Goal: Task Accomplishment & Management: Manage account settings

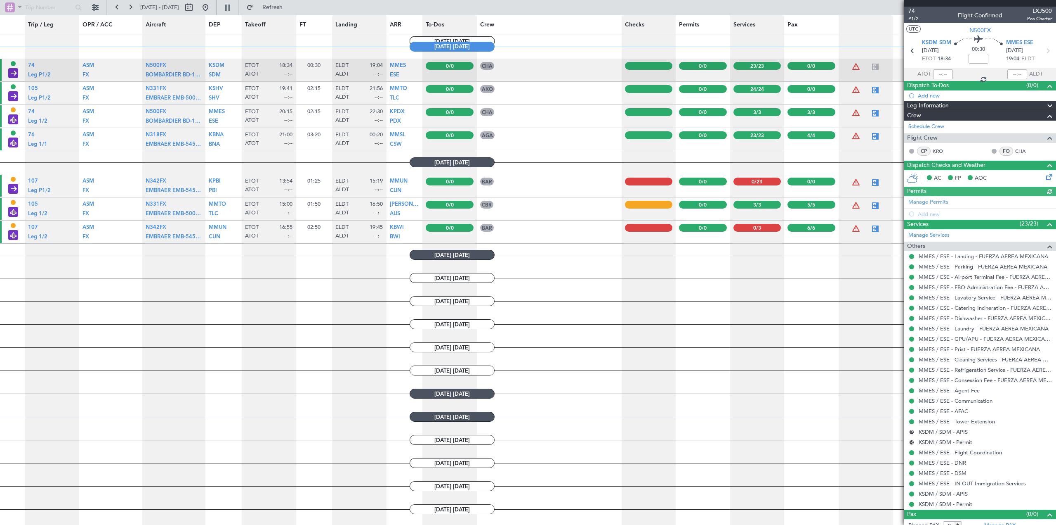
scroll to position [532, 0]
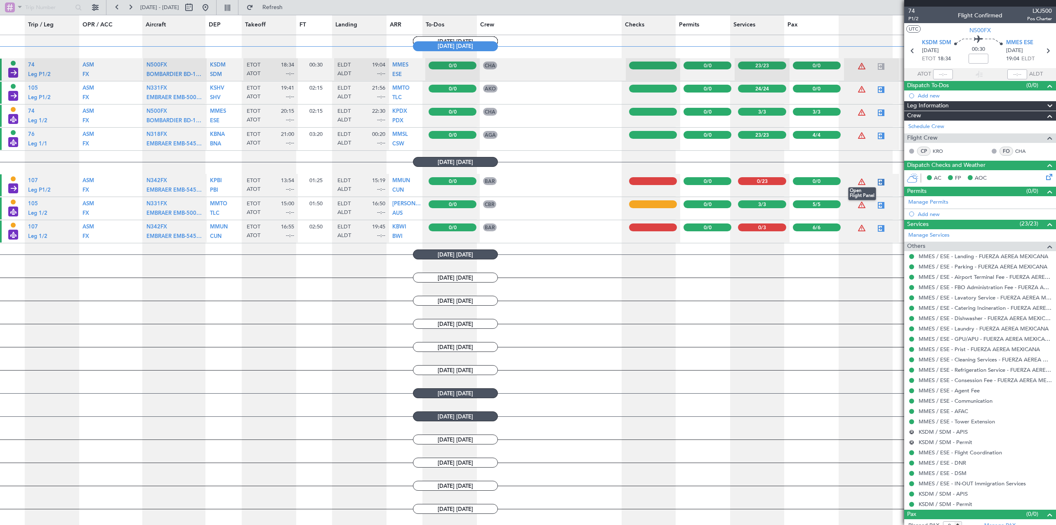
click at [877, 182] on div at bounding box center [882, 182] width 10 height 10
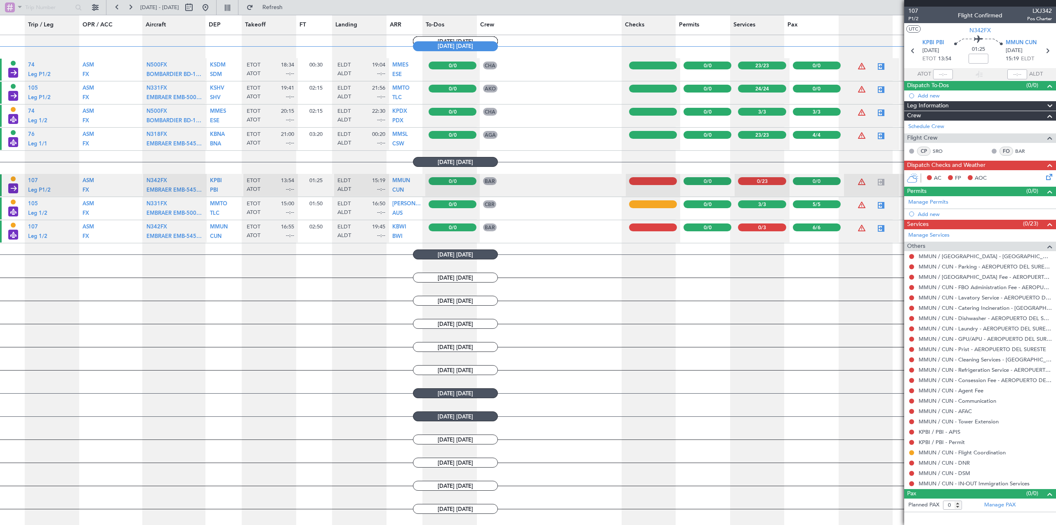
click at [1050, 177] on icon at bounding box center [1048, 175] width 7 height 7
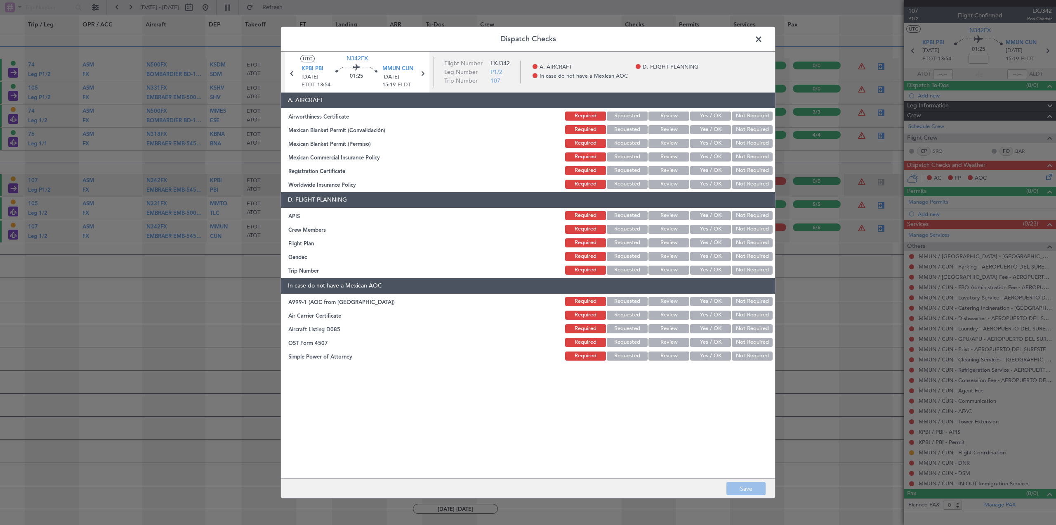
click at [716, 116] on button "Yes / OK" at bounding box center [710, 115] width 41 height 9
click at [719, 126] on button "Yes / OK" at bounding box center [710, 129] width 41 height 9
click at [740, 144] on button "Not Required" at bounding box center [752, 143] width 41 height 9
click at [711, 143] on button "Yes / OK" at bounding box center [710, 143] width 41 height 9
click at [717, 157] on button "Yes / OK" at bounding box center [710, 156] width 41 height 9
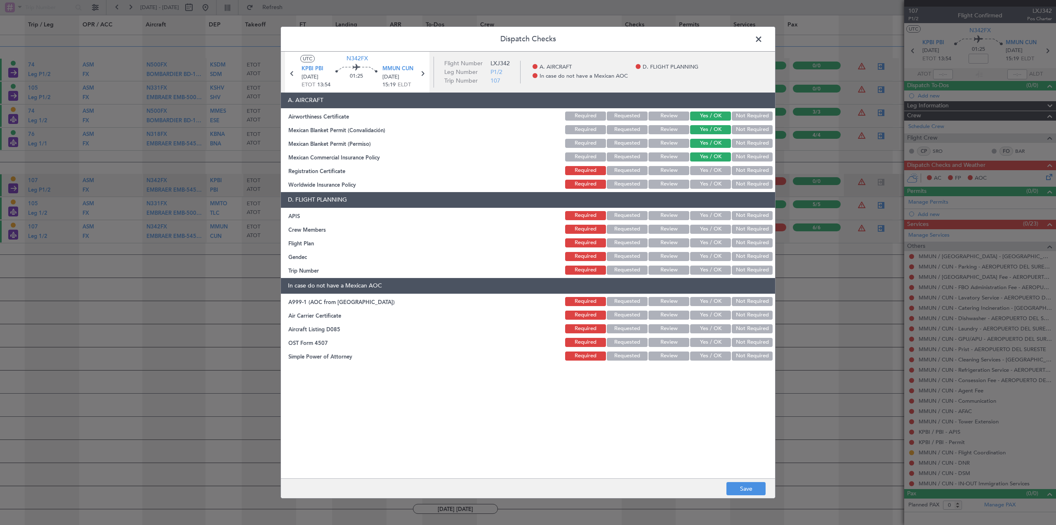
click at [715, 167] on button "Yes / OK" at bounding box center [710, 170] width 41 height 9
click at [743, 180] on button "Not Required" at bounding box center [752, 184] width 41 height 9
click at [711, 214] on button "Yes / OK" at bounding box center [710, 215] width 41 height 9
click at [711, 225] on button "Yes / OK" at bounding box center [710, 228] width 41 height 9
click at [712, 243] on button "Yes / OK" at bounding box center [710, 242] width 41 height 9
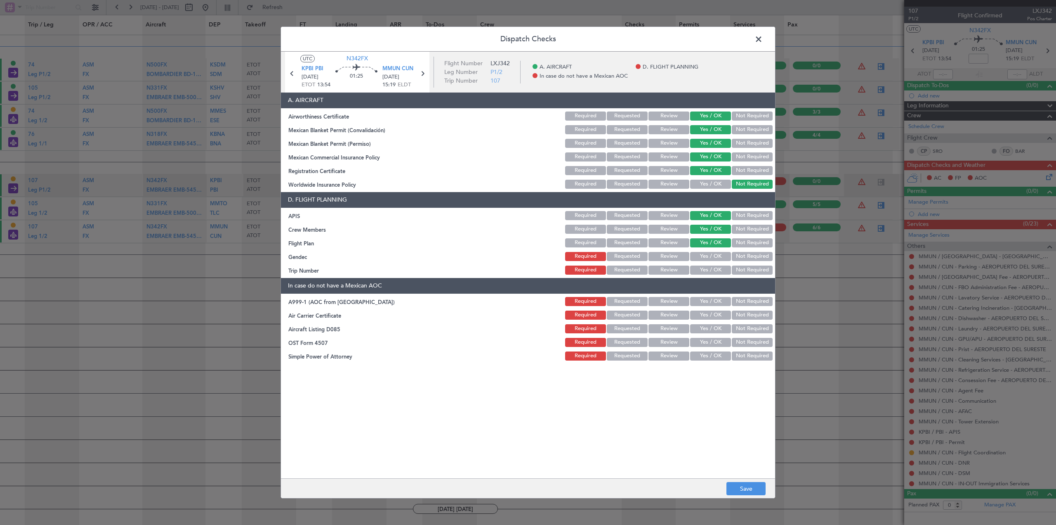
click at [713, 253] on button "Yes / OK" at bounding box center [710, 256] width 41 height 9
click at [708, 267] on button "Yes / OK" at bounding box center [710, 269] width 41 height 9
click at [624, 228] on button "Requested" at bounding box center [627, 228] width 41 height 9
drag, startPoint x: 710, startPoint y: 230, endPoint x: 693, endPoint y: 235, distance: 17.6
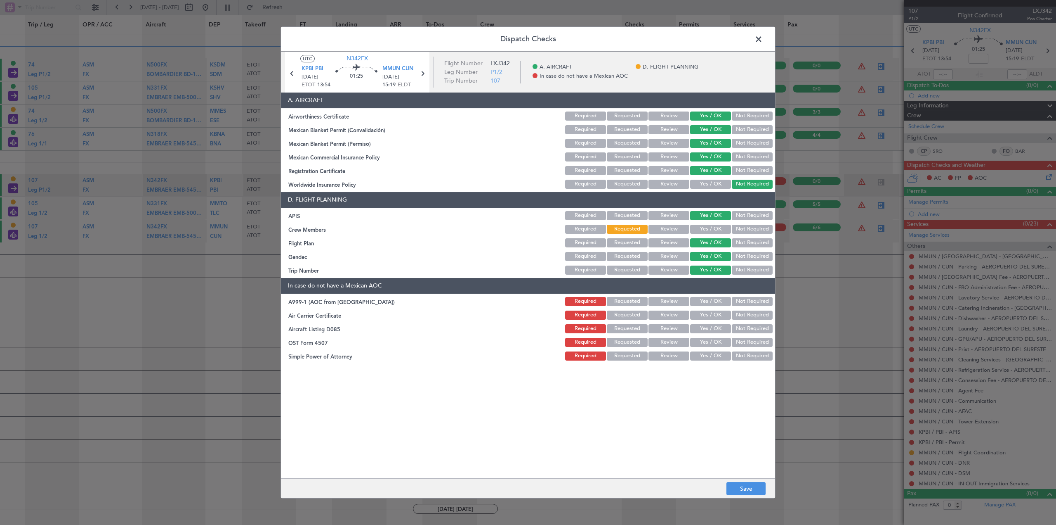
click at [708, 230] on button "Yes / OK" at bounding box center [710, 228] width 41 height 9
click at [630, 242] on button "Requested" at bounding box center [627, 242] width 41 height 9
click at [750, 299] on button "Not Required" at bounding box center [752, 301] width 41 height 9
click at [751, 314] on button "Not Required" at bounding box center [752, 314] width 41 height 9
click at [753, 327] on button "Not Required" at bounding box center [752, 328] width 41 height 9
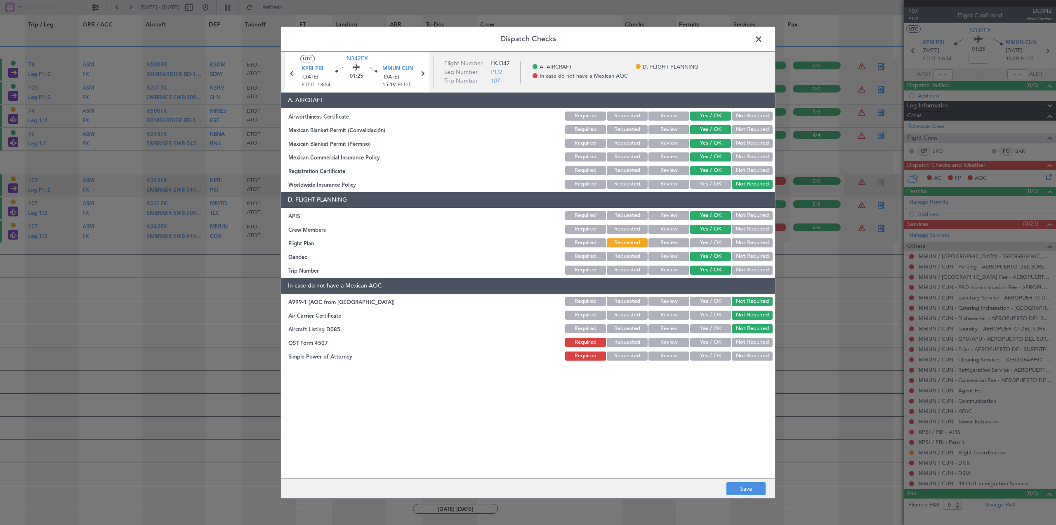
click at [756, 343] on button "Not Required" at bounding box center [752, 342] width 41 height 9
click at [757, 354] on button "Not Required" at bounding box center [752, 355] width 41 height 9
click at [754, 488] on button "Save" at bounding box center [746, 488] width 39 height 13
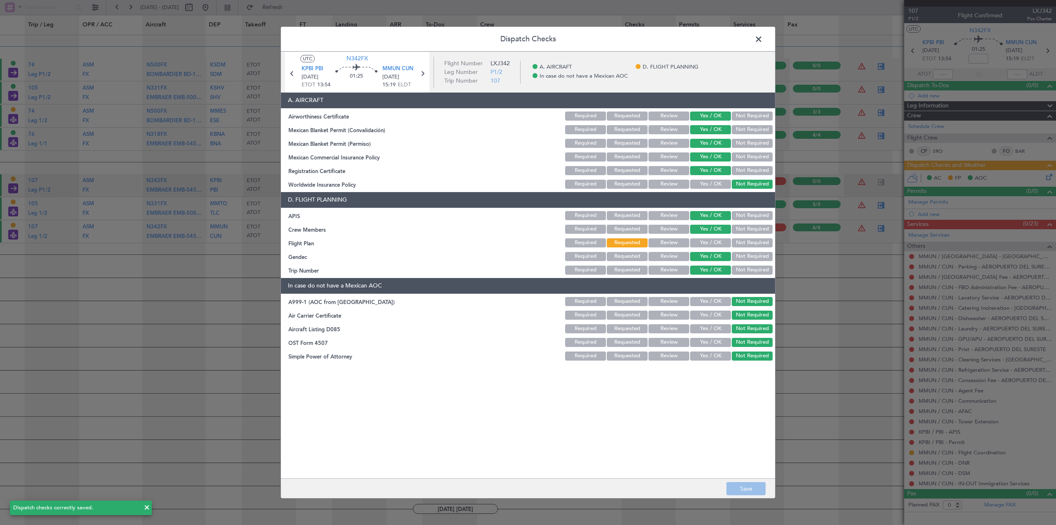
click at [763, 38] on span at bounding box center [763, 41] width 0 height 17
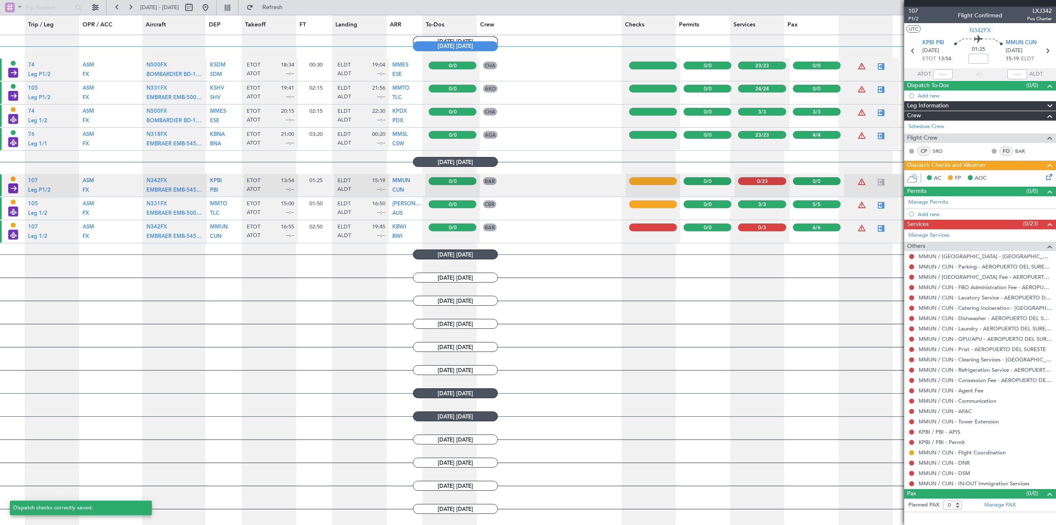
click at [910, 253] on div at bounding box center [912, 256] width 7 height 7
click at [912, 255] on button at bounding box center [912, 256] width 5 height 5
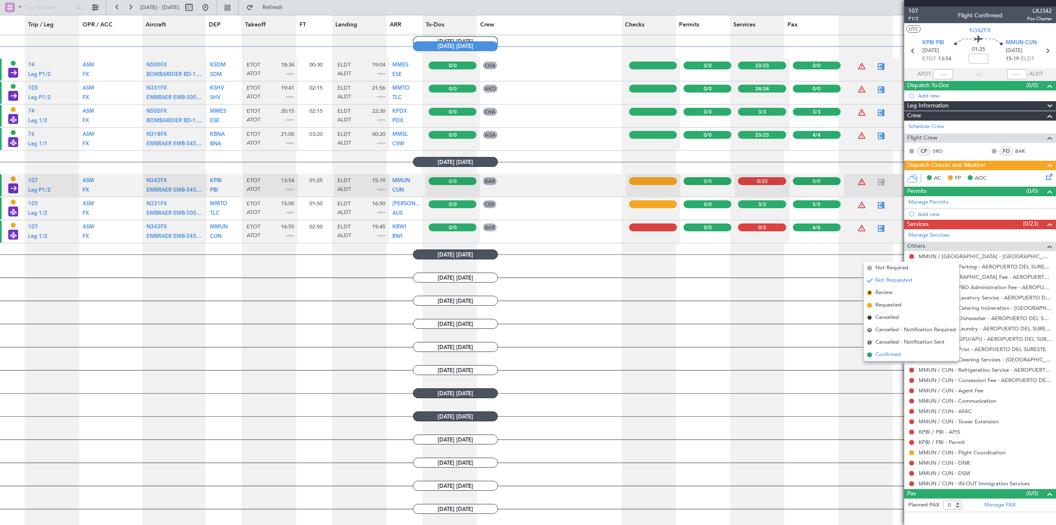
click at [878, 352] on span "Confirmed" at bounding box center [889, 354] width 26 height 8
click at [912, 269] on div at bounding box center [912, 266] width 7 height 7
click at [912, 266] on button at bounding box center [912, 266] width 5 height 5
click at [887, 364] on span "Confirmed" at bounding box center [889, 365] width 26 height 8
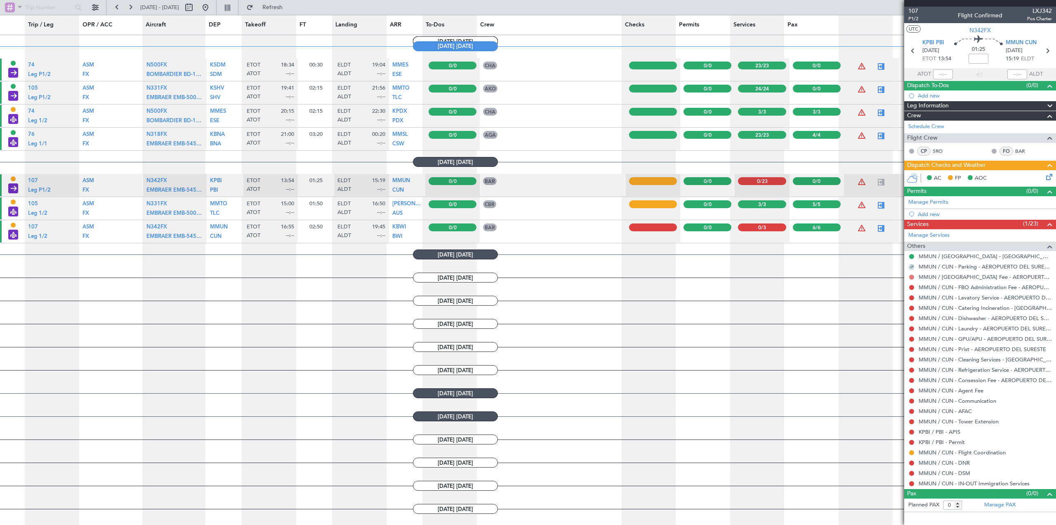
click at [911, 277] on button at bounding box center [912, 276] width 5 height 5
click at [888, 375] on span "Confirmed" at bounding box center [889, 375] width 26 height 8
click at [911, 287] on button at bounding box center [912, 287] width 5 height 5
click at [895, 385] on span "Confirmed" at bounding box center [889, 385] width 26 height 8
click at [913, 296] on button at bounding box center [912, 297] width 5 height 5
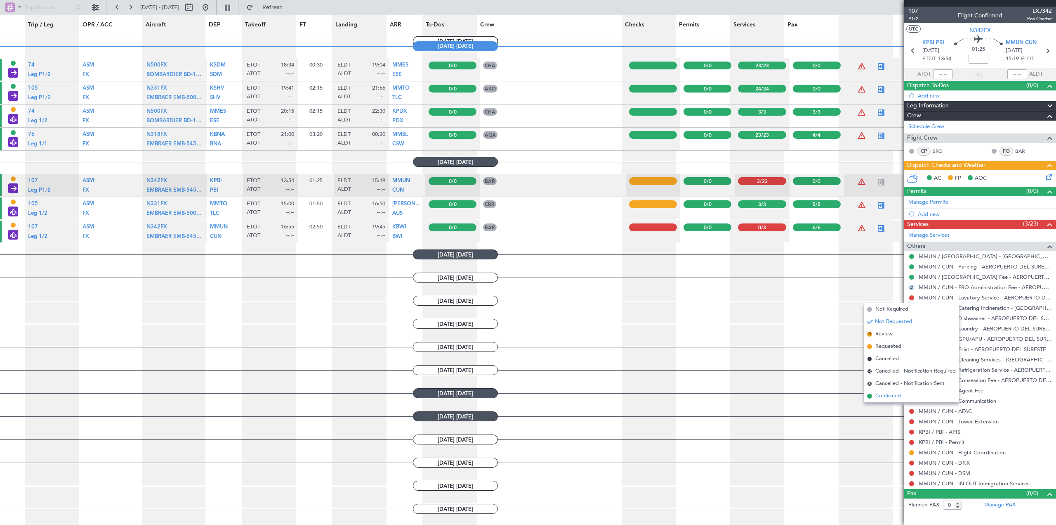
click at [887, 395] on span "Confirmed" at bounding box center [889, 396] width 26 height 8
click at [911, 308] on button at bounding box center [912, 307] width 5 height 5
click at [881, 403] on span "Confirmed" at bounding box center [889, 406] width 26 height 8
click at [911, 319] on button at bounding box center [912, 318] width 5 height 5
click at [891, 415] on span "Confirmed" at bounding box center [889, 416] width 26 height 8
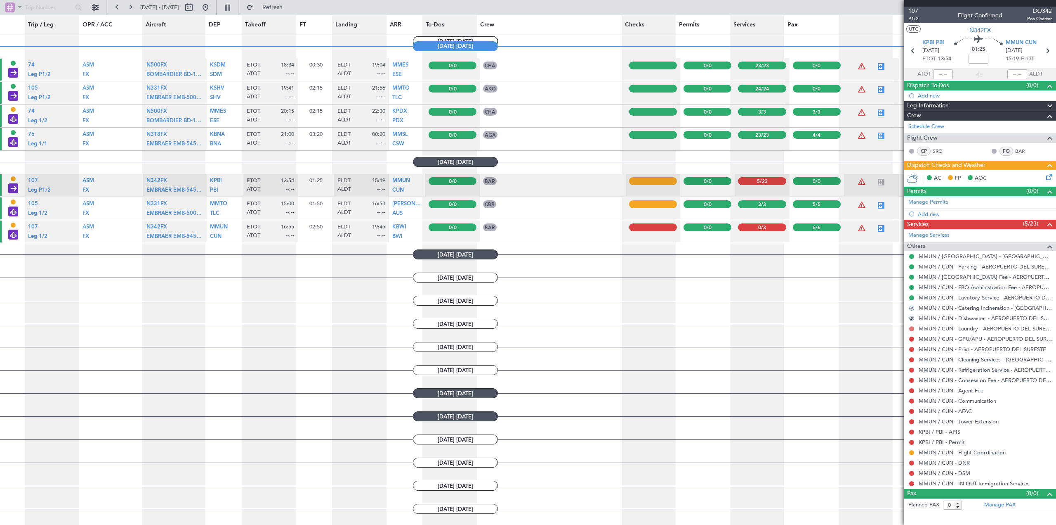
click at [911, 328] on button at bounding box center [912, 328] width 5 height 5
click at [878, 422] on li "Confirmed" at bounding box center [911, 427] width 95 height 12
click at [911, 339] on button at bounding box center [912, 338] width 5 height 5
click at [882, 436] on span "Confirmed" at bounding box center [889, 437] width 26 height 8
click at [911, 349] on button at bounding box center [912, 349] width 5 height 5
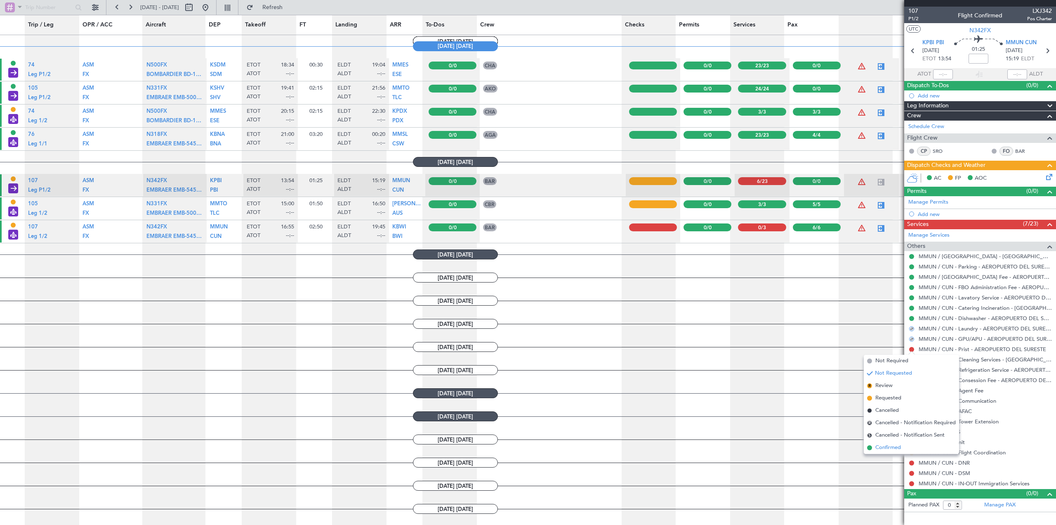
click at [897, 449] on span "Confirmed" at bounding box center [889, 447] width 26 height 8
click at [912, 359] on button at bounding box center [912, 359] width 5 height 5
drag, startPoint x: 880, startPoint y: 457, endPoint x: 884, endPoint y: 454, distance: 4.7
click at [881, 456] on span "Confirmed" at bounding box center [889, 458] width 26 height 8
click at [910, 370] on button at bounding box center [912, 369] width 5 height 5
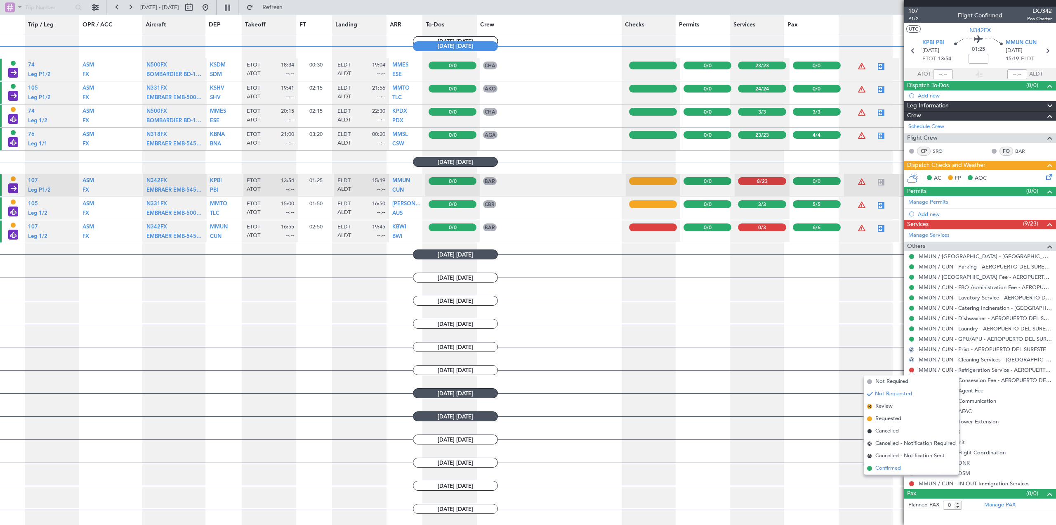
click at [885, 465] on span "Confirmed" at bounding box center [889, 468] width 26 height 8
click at [911, 380] on button at bounding box center [912, 380] width 5 height 5
click at [891, 475] on span "Confirmed" at bounding box center [889, 478] width 26 height 8
click at [911, 390] on button at bounding box center [912, 390] width 5 height 5
click at [891, 489] on span "Confirmed" at bounding box center [889, 488] width 26 height 8
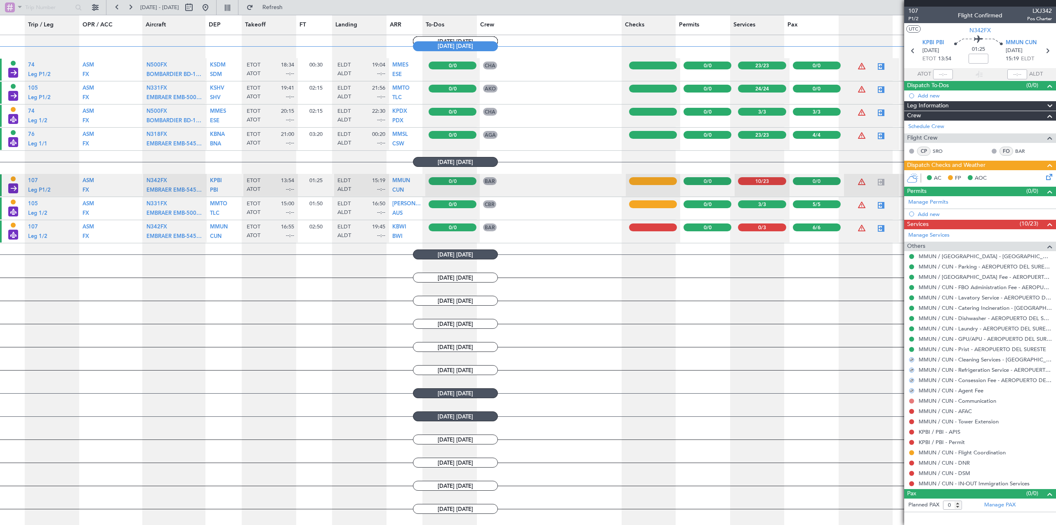
click at [912, 402] on button at bounding box center [912, 400] width 5 height 5
drag, startPoint x: 892, startPoint y: 500, endPoint x: 896, endPoint y: 473, distance: 27.5
click at [892, 500] on span "Confirmed" at bounding box center [889, 499] width 26 height 8
click at [911, 410] on button at bounding box center [912, 411] width 5 height 5
click at [885, 510] on span "Confirmed" at bounding box center [889, 509] width 26 height 8
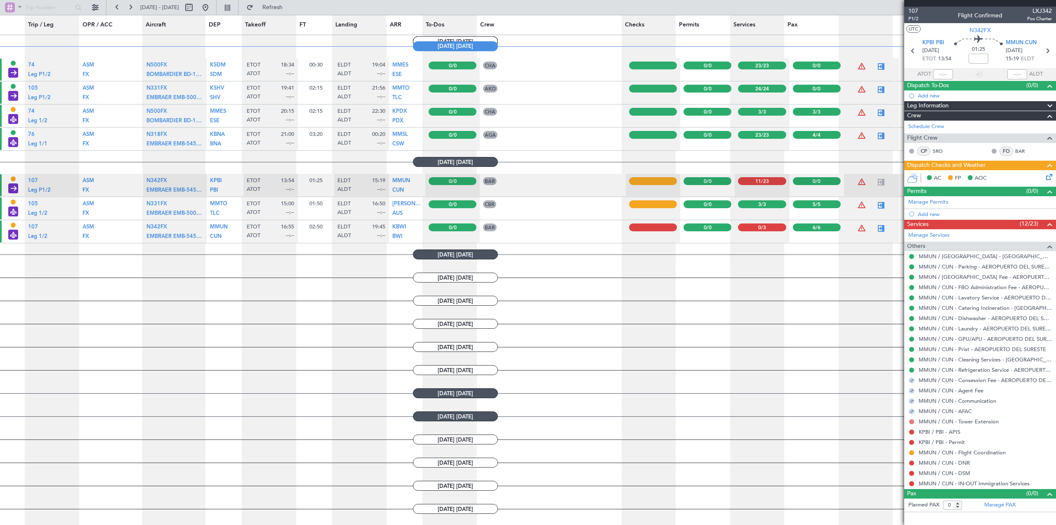
click at [913, 419] on button at bounding box center [912, 421] width 5 height 5
click at [890, 406] on span "Confirmed" at bounding box center [889, 409] width 26 height 8
drag, startPoint x: 912, startPoint y: 430, endPoint x: 904, endPoint y: 428, distance: 8.1
click at [912, 430] on button at bounding box center [912, 431] width 5 height 5
click at [881, 421] on span "Confirmed" at bounding box center [889, 419] width 26 height 8
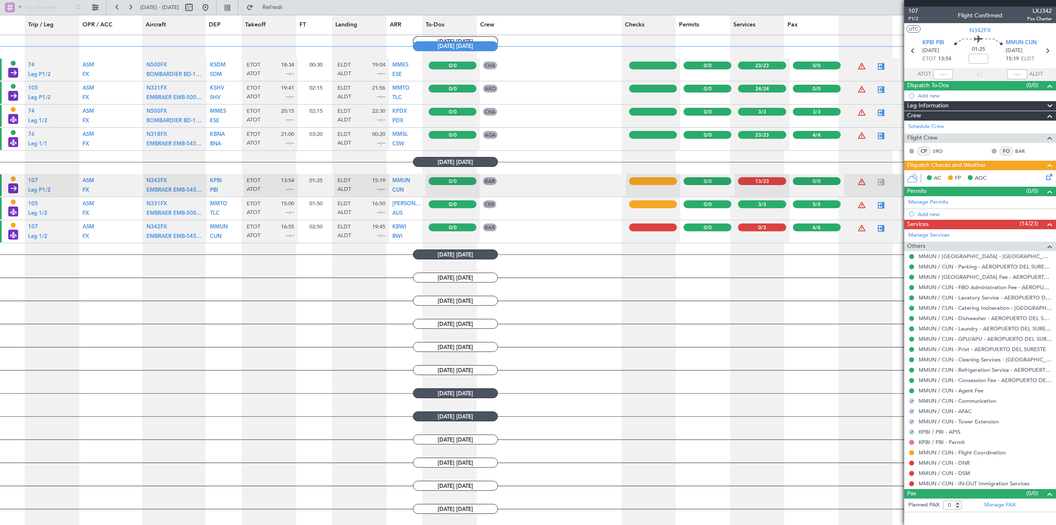
click at [912, 441] on button at bounding box center [912, 441] width 5 height 5
drag, startPoint x: 890, startPoint y: 428, endPoint x: 909, endPoint y: 439, distance: 22.4
click at [890, 428] on span "Confirmed" at bounding box center [889, 429] width 26 height 8
click at [910, 450] on button at bounding box center [912, 452] width 5 height 5
click at [891, 439] on span "Confirmed" at bounding box center [889, 440] width 26 height 8
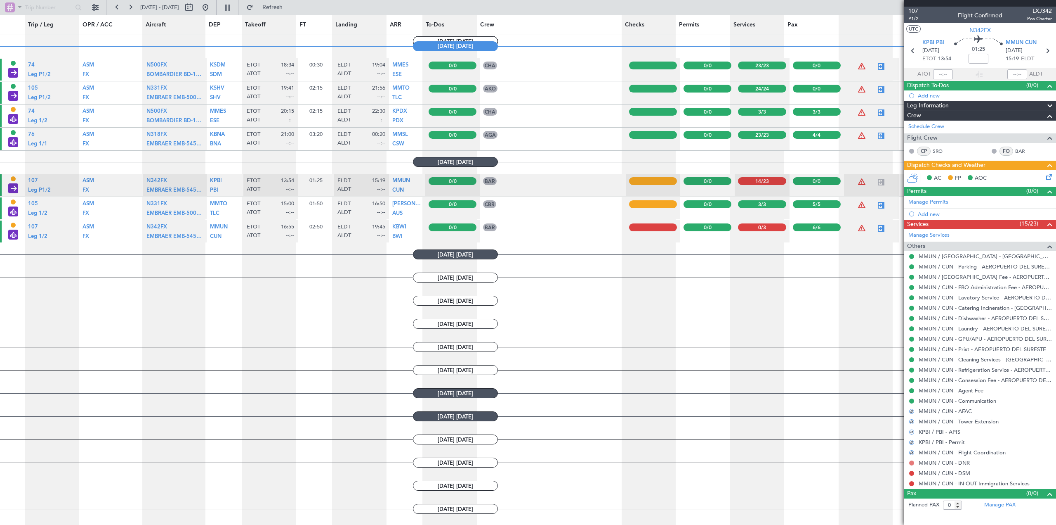
click at [911, 461] on button at bounding box center [912, 462] width 5 height 5
click at [886, 448] on span "Confirmed" at bounding box center [889, 450] width 26 height 8
click at [910, 470] on nimbus-traffic-light at bounding box center [912, 473] width 7 height 7
click at [913, 473] on button at bounding box center [912, 472] width 5 height 5
drag, startPoint x: 893, startPoint y: 457, endPoint x: 907, endPoint y: 468, distance: 18.3
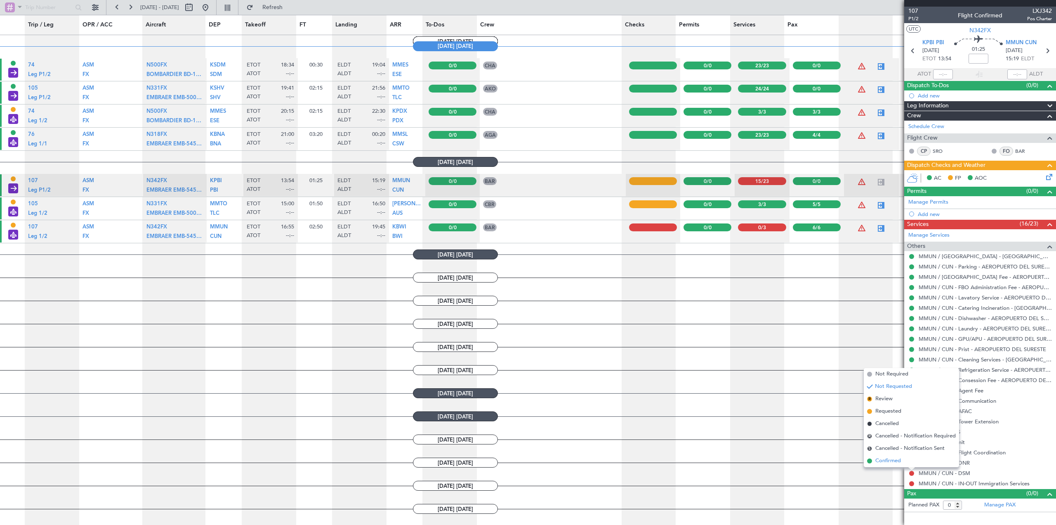
click at [893, 457] on span "Confirmed" at bounding box center [889, 460] width 26 height 8
click at [913, 481] on button at bounding box center [912, 483] width 5 height 5
click at [900, 470] on span "Confirmed" at bounding box center [889, 471] width 26 height 8
click at [1049, 245] on span at bounding box center [1050, 246] width 10 height 10
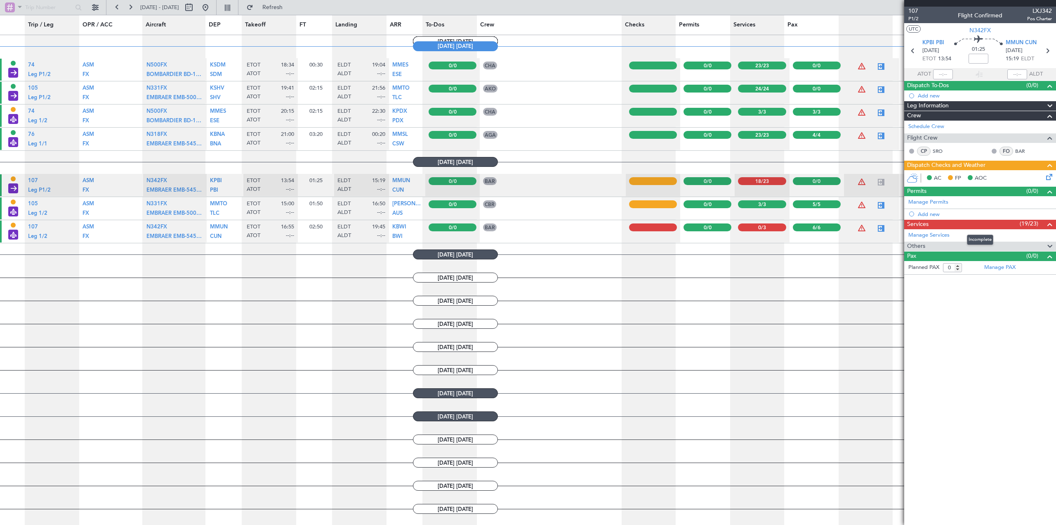
click at [983, 222] on div "Services (19/23)" at bounding box center [981, 224] width 152 height 9
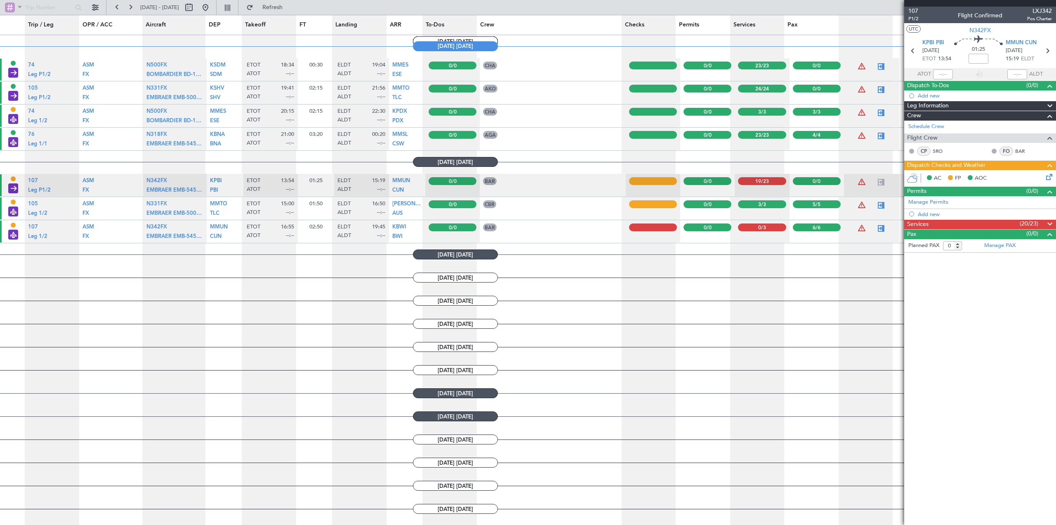
click at [1048, 222] on span at bounding box center [1050, 224] width 10 height 10
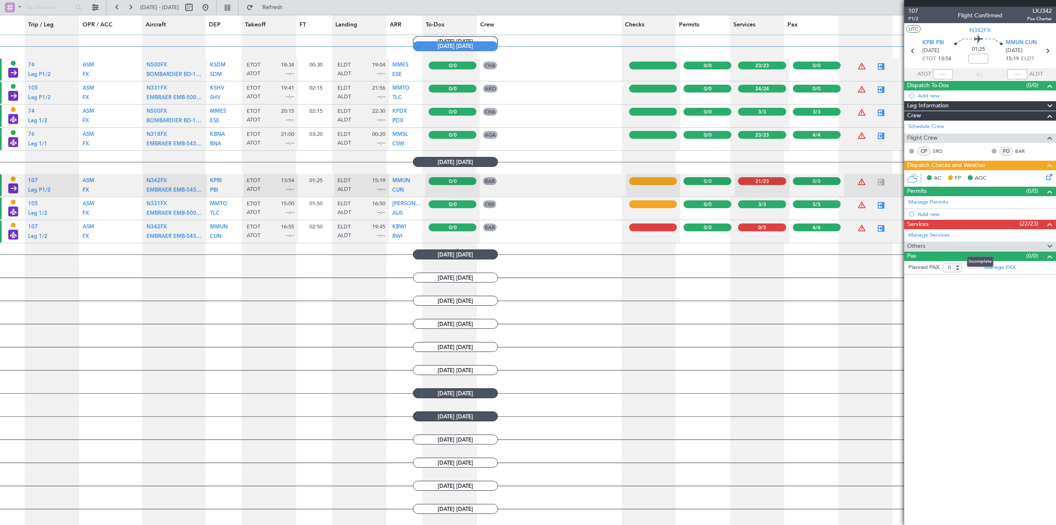
click at [1050, 242] on span at bounding box center [1050, 246] width 10 height 10
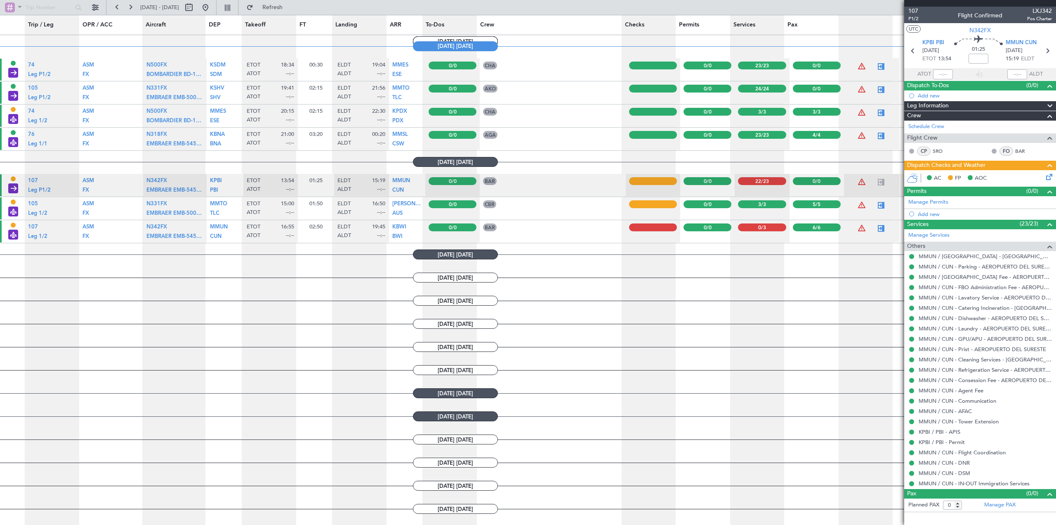
click at [1051, 222] on span at bounding box center [1050, 224] width 10 height 10
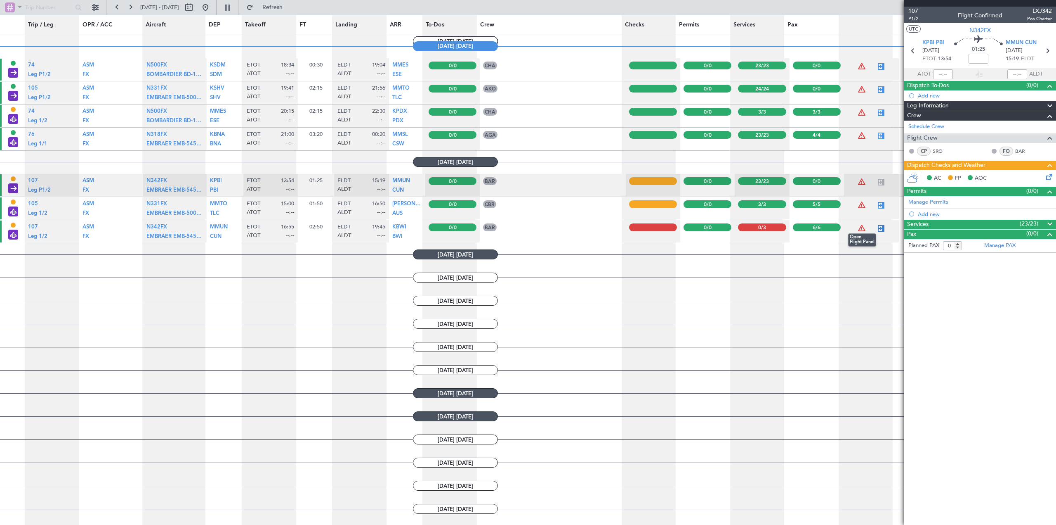
click at [877, 227] on div at bounding box center [882, 228] width 10 height 10
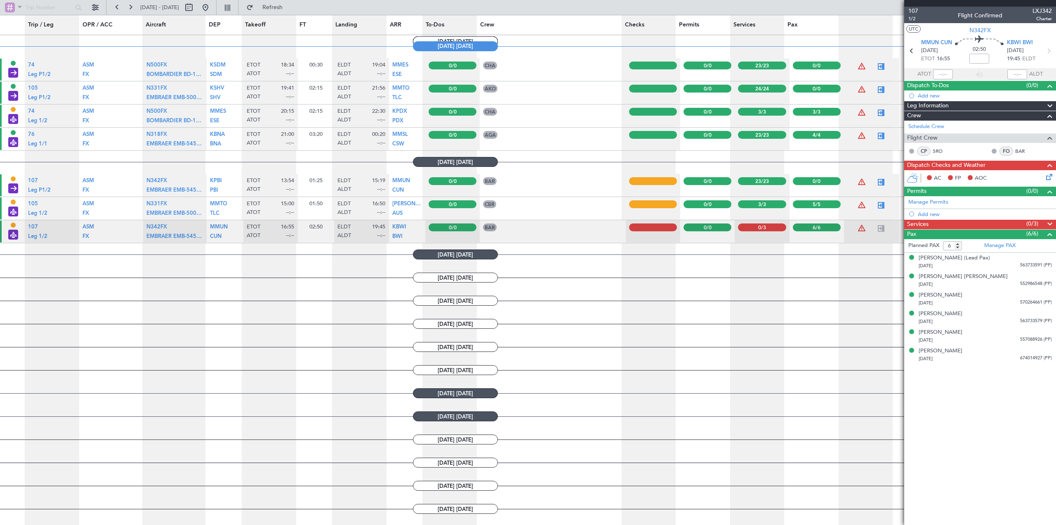
click at [1049, 220] on span at bounding box center [1050, 224] width 10 height 10
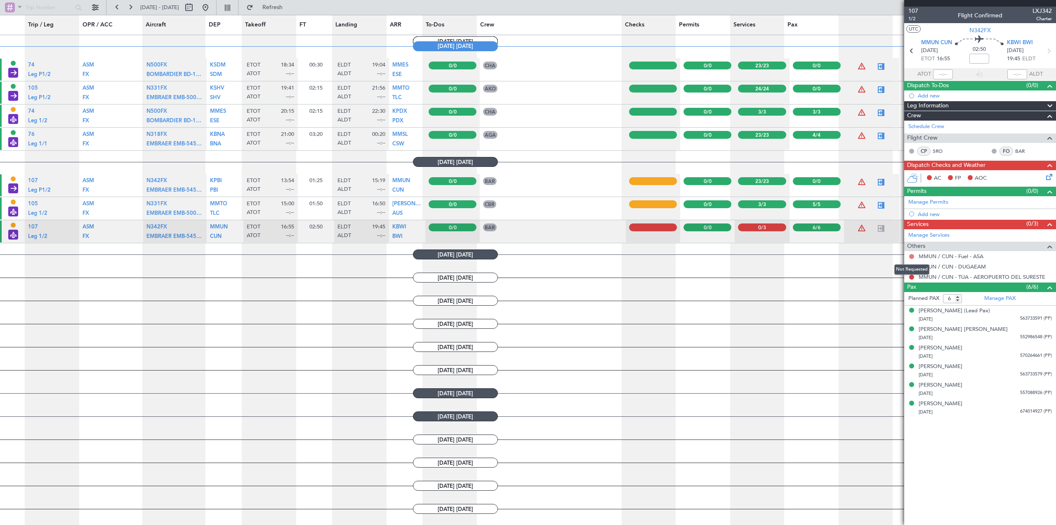
click at [912, 256] on button at bounding box center [912, 256] width 5 height 5
click at [896, 349] on li "Confirmed" at bounding box center [911, 354] width 95 height 12
click at [913, 267] on button at bounding box center [912, 266] width 5 height 5
click at [894, 362] on span "Confirmed" at bounding box center [889, 365] width 26 height 8
click at [911, 276] on button at bounding box center [912, 276] width 5 height 5
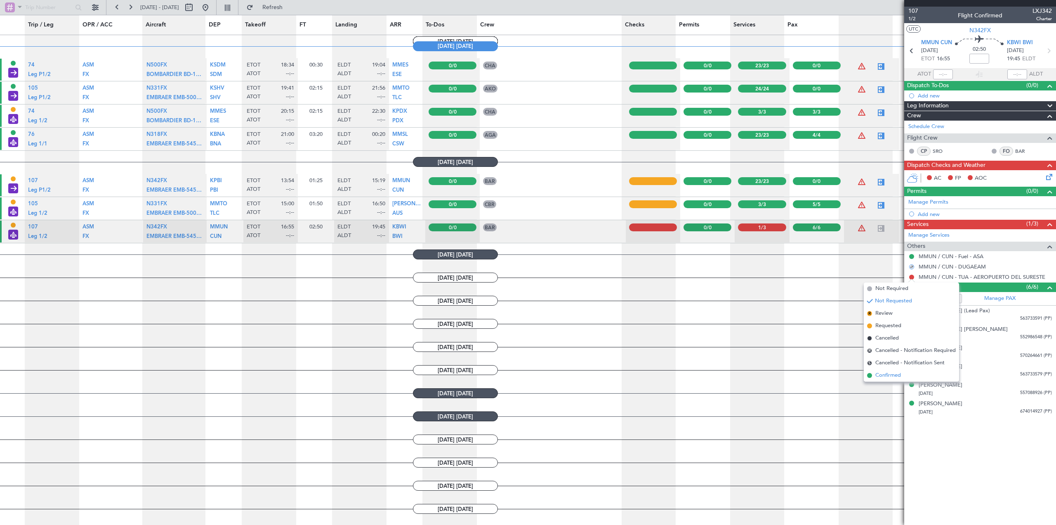
click at [888, 372] on span "Confirmed" at bounding box center [889, 375] width 26 height 8
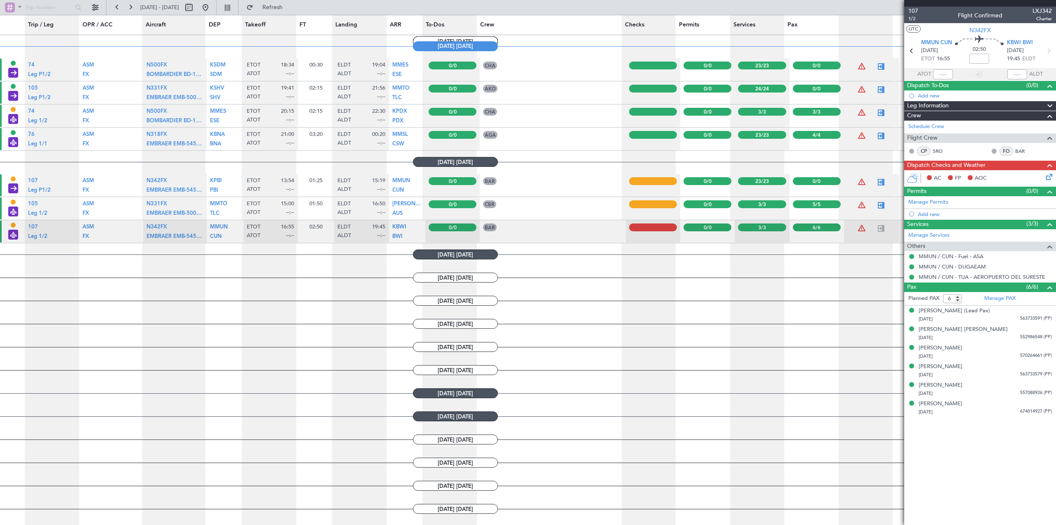
click at [1046, 178] on icon at bounding box center [1048, 175] width 7 height 7
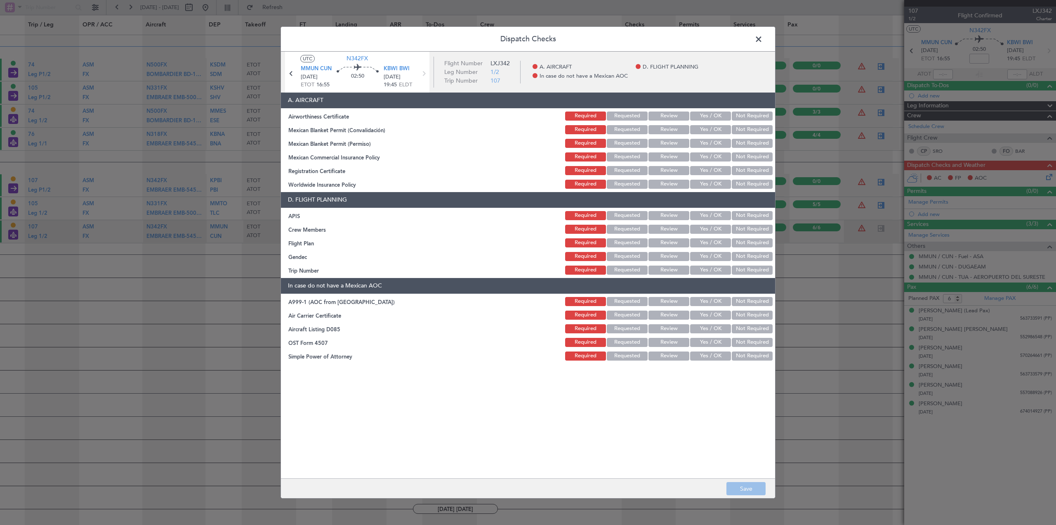
click at [723, 118] on button "Yes / OK" at bounding box center [710, 115] width 41 height 9
click at [722, 132] on button "Yes / OK" at bounding box center [710, 129] width 41 height 9
click at [724, 142] on button "Yes / OK" at bounding box center [710, 143] width 41 height 9
click at [724, 156] on button "Yes / OK" at bounding box center [710, 156] width 41 height 9
click at [728, 167] on button "Yes / OK" at bounding box center [710, 170] width 41 height 9
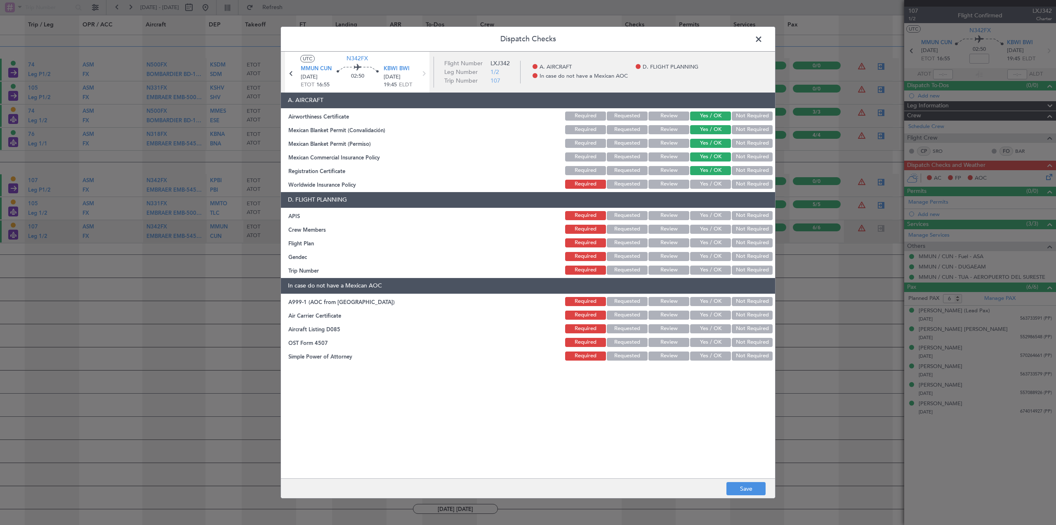
click at [747, 185] on button "Not Required" at bounding box center [752, 184] width 41 height 9
click at [755, 215] on button "Not Required" at bounding box center [752, 215] width 41 height 9
click at [759, 231] on button "Not Required" at bounding box center [752, 228] width 41 height 9
click at [710, 210] on div "Yes / OK" at bounding box center [710, 216] width 42 height 12
click at [713, 216] on button "Yes / OK" at bounding box center [710, 215] width 41 height 9
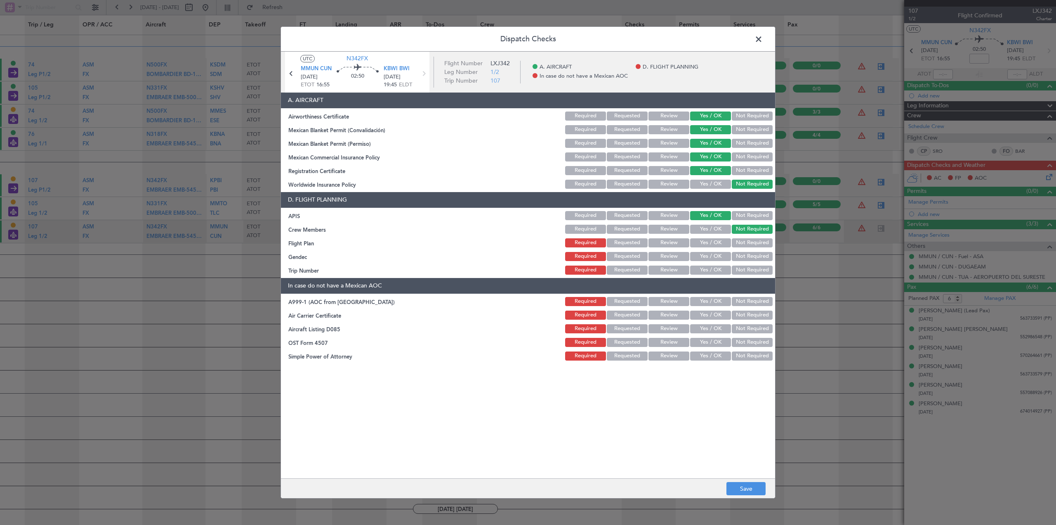
click at [716, 225] on button "Yes / OK" at bounding box center [710, 228] width 41 height 9
click at [637, 241] on button "Requested" at bounding box center [627, 242] width 41 height 9
click at [716, 253] on button "Yes / OK" at bounding box center [710, 256] width 41 height 9
click at [716, 266] on button "Yes / OK" at bounding box center [710, 269] width 41 height 9
click at [752, 299] on button "Not Required" at bounding box center [752, 301] width 41 height 9
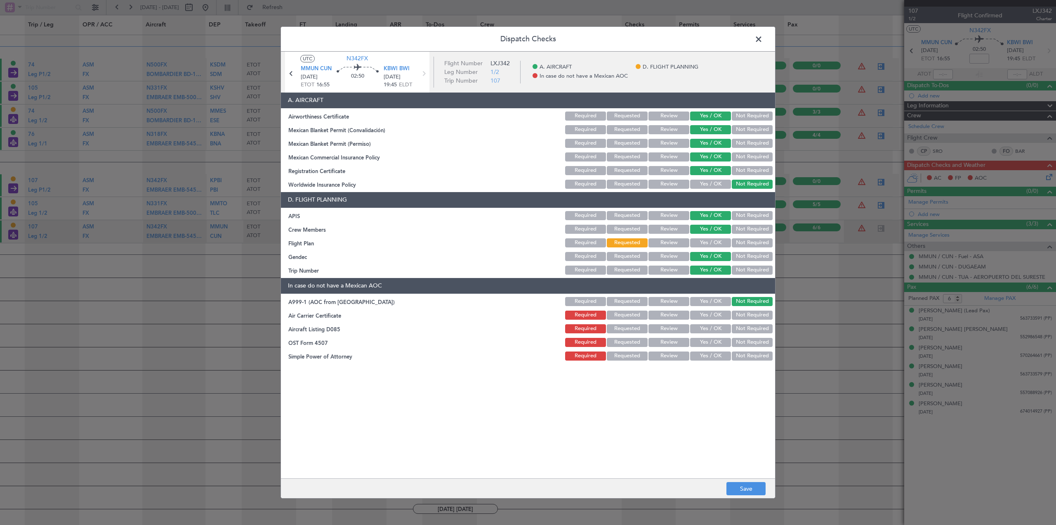
click at [759, 314] on button "Not Required" at bounding box center [752, 314] width 41 height 9
click at [758, 328] on button "Not Required" at bounding box center [752, 328] width 41 height 9
click at [761, 338] on button "Not Required" at bounding box center [752, 342] width 41 height 9
click at [765, 353] on button "Not Required" at bounding box center [752, 355] width 41 height 9
click at [749, 490] on button "Save" at bounding box center [746, 488] width 39 height 13
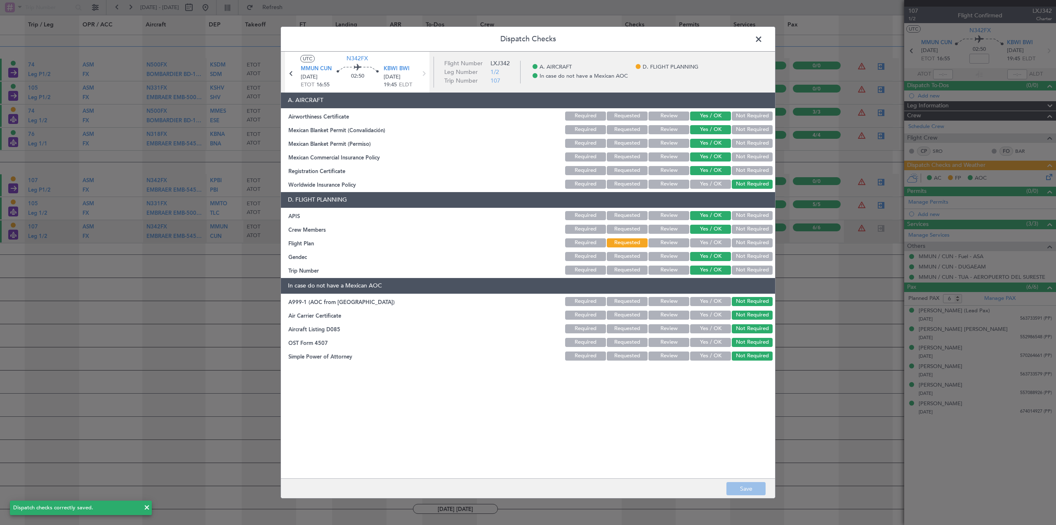
click at [763, 39] on span at bounding box center [763, 41] width 0 height 17
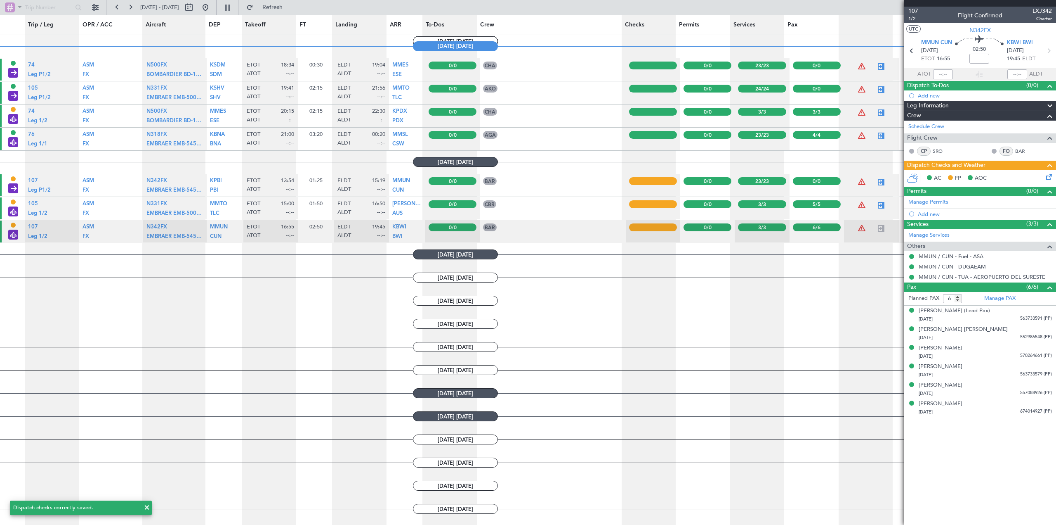
click at [641, 183] on div at bounding box center [653, 181] width 48 height 8
click at [647, 178] on div at bounding box center [653, 181] width 48 height 8
click at [877, 181] on div at bounding box center [882, 182] width 10 height 10
type input "0"
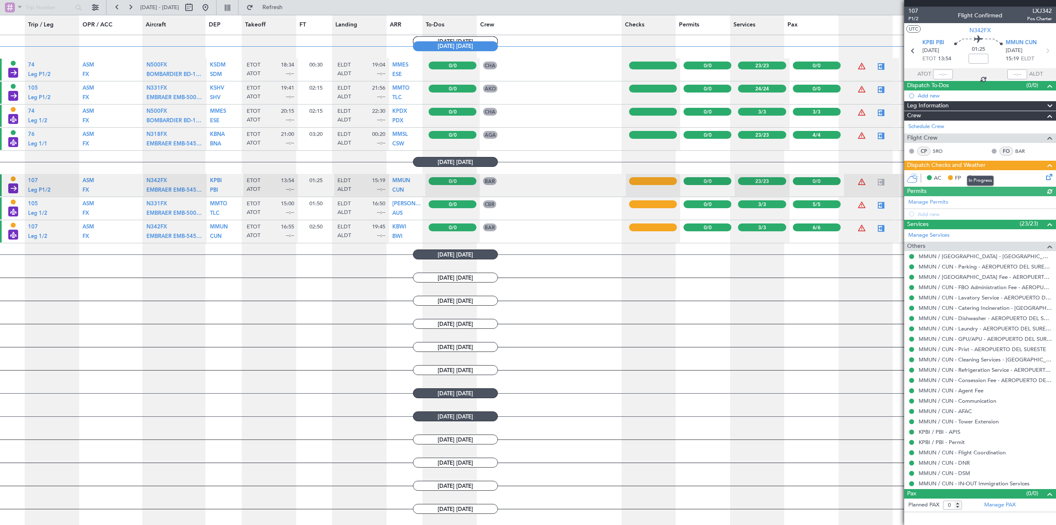
click at [1051, 164] on span at bounding box center [1050, 165] width 10 height 10
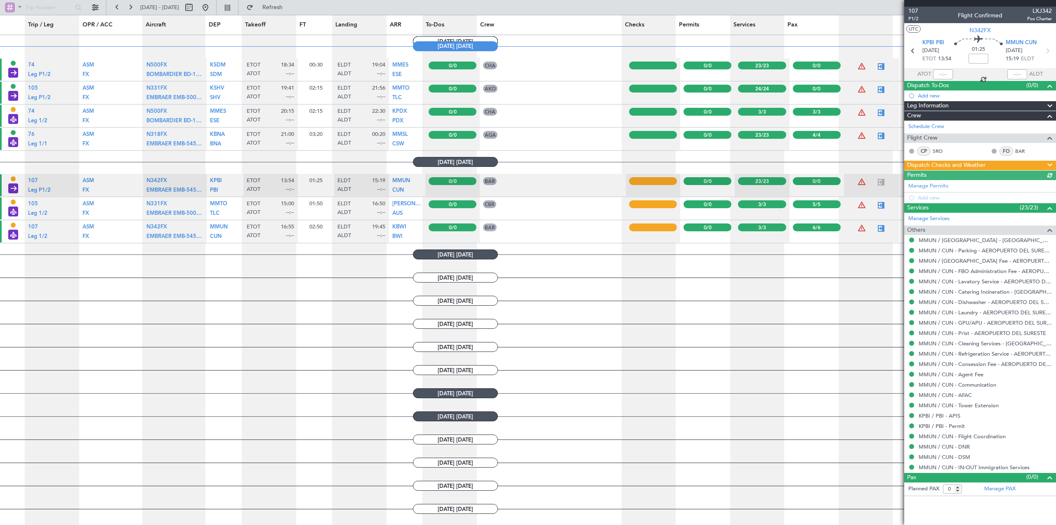
click at [1048, 165] on span at bounding box center [1050, 165] width 10 height 10
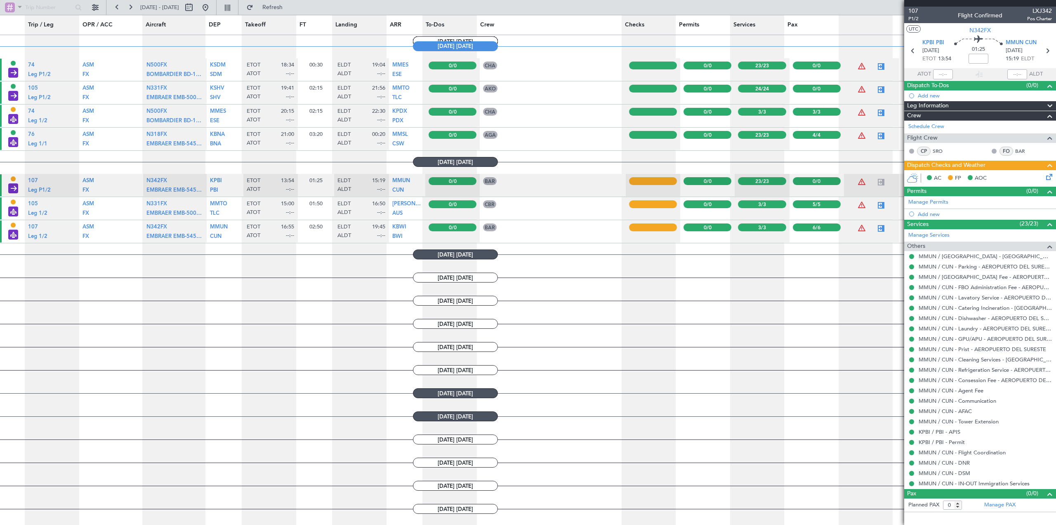
click at [1050, 174] on icon at bounding box center [1048, 175] width 7 height 7
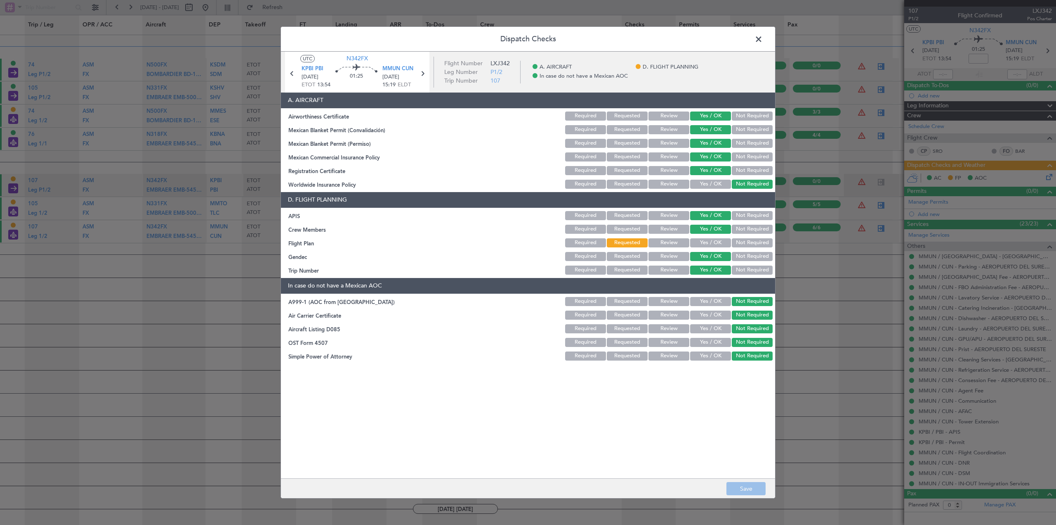
click at [761, 244] on button "Not Required" at bounding box center [752, 242] width 41 height 9
click at [754, 486] on button "Save" at bounding box center [746, 488] width 39 height 13
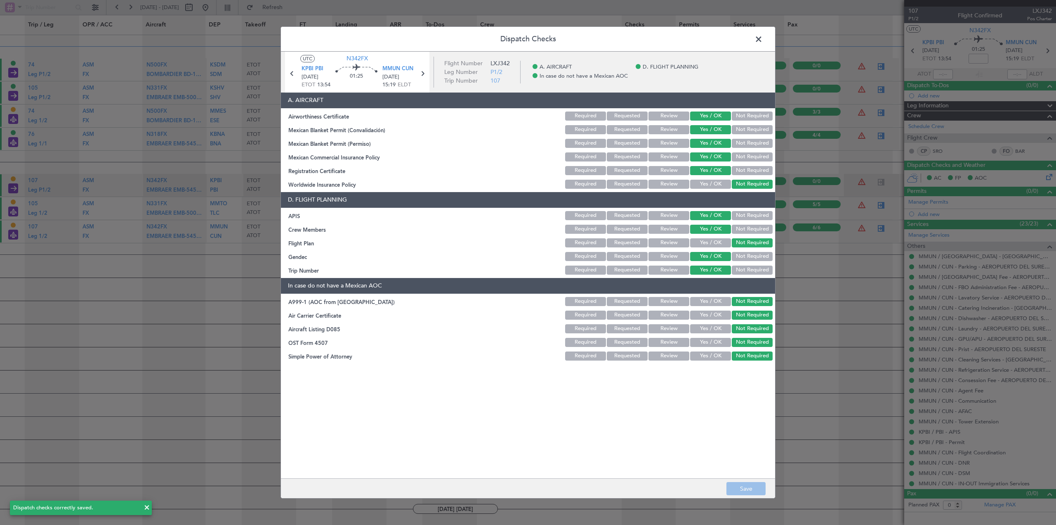
click at [763, 39] on span at bounding box center [763, 41] width 0 height 17
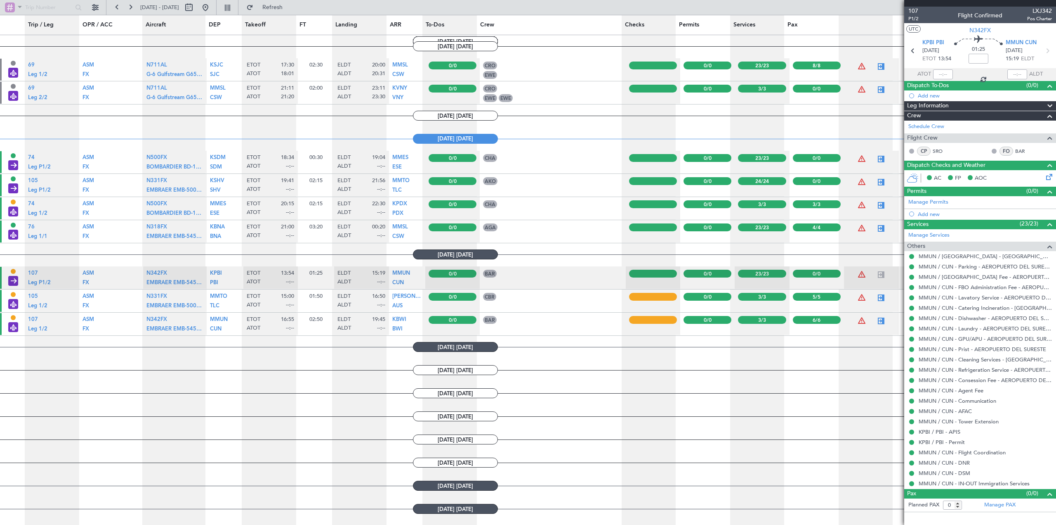
scroll to position [440, 0]
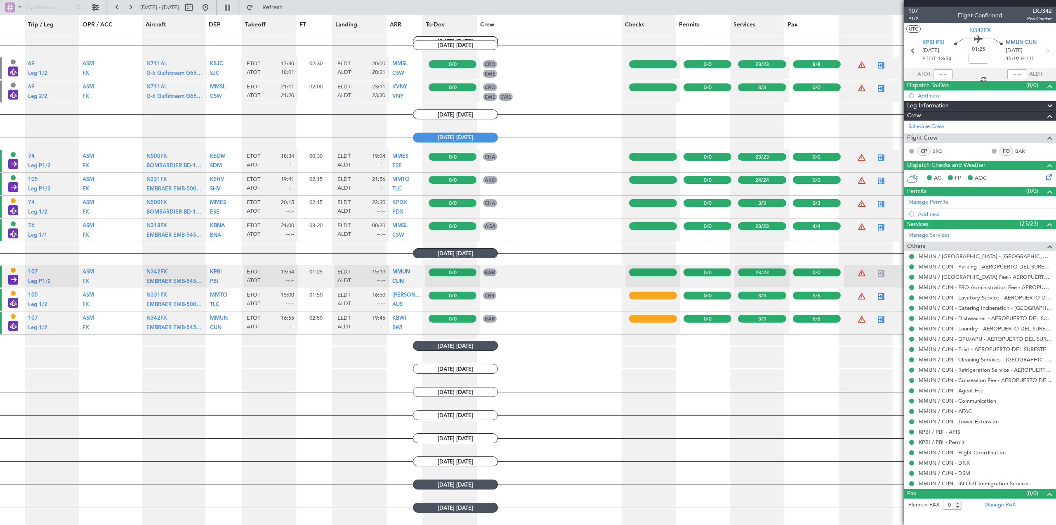
type input "17:03"
type input "17:55"
type input "1"
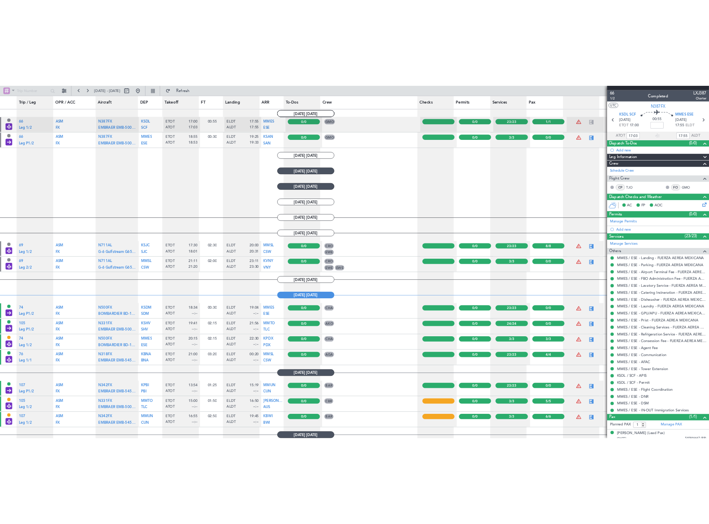
scroll to position [487, 0]
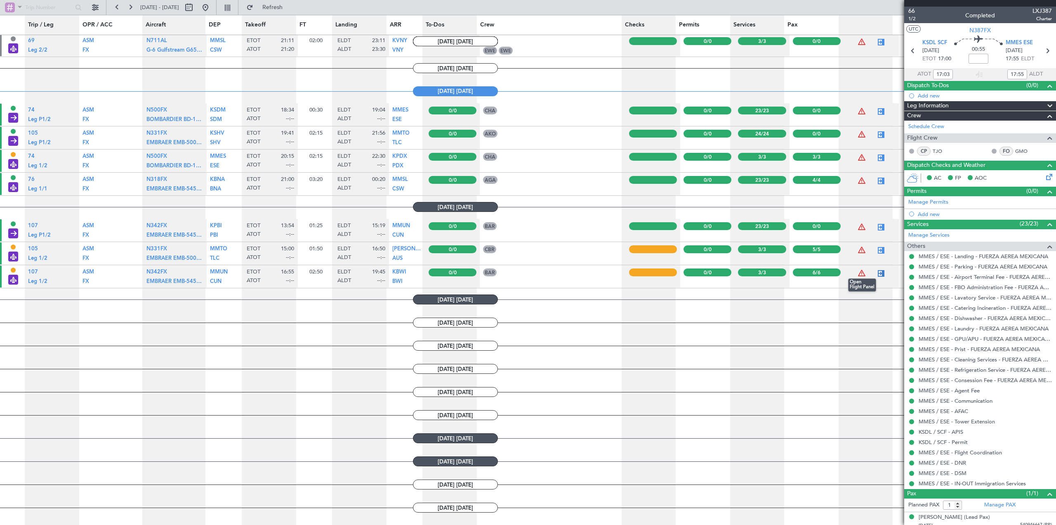
click at [877, 274] on div at bounding box center [882, 273] width 10 height 10
type input "6"
